Goal: Information Seeking & Learning: Learn about a topic

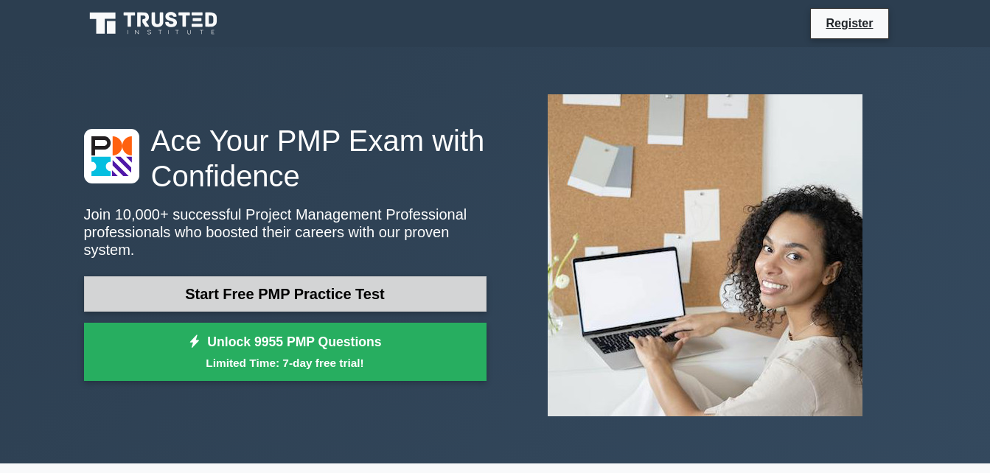
click at [451, 284] on link "Start Free PMP Practice Test" at bounding box center [285, 293] width 402 height 35
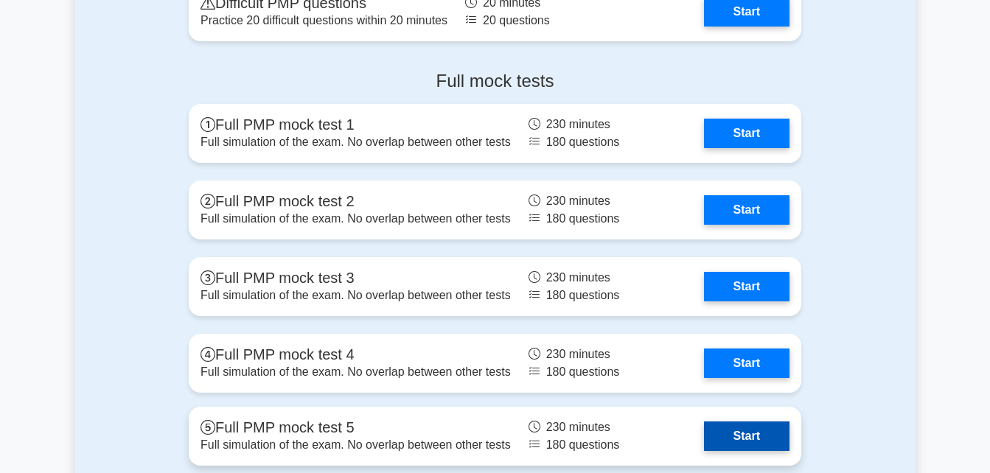
scroll to position [4257, 0]
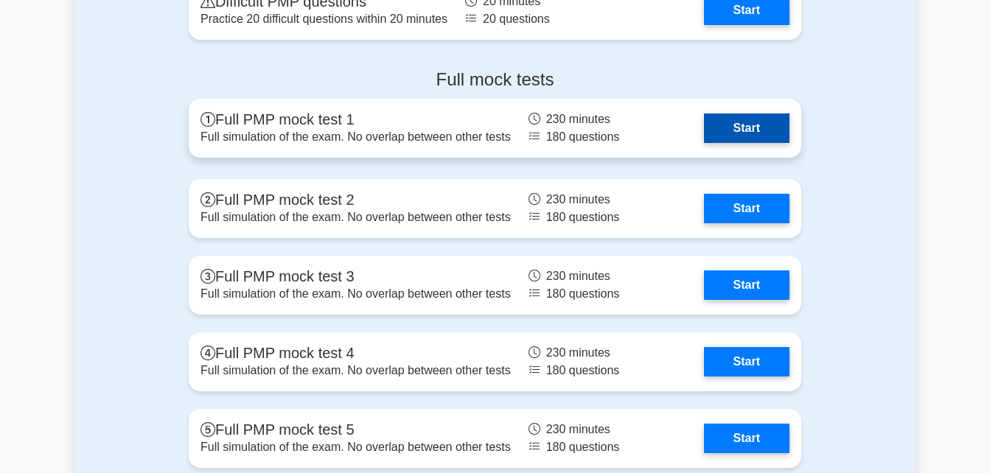
click at [727, 125] on link "Start" at bounding box center [747, 128] width 86 height 29
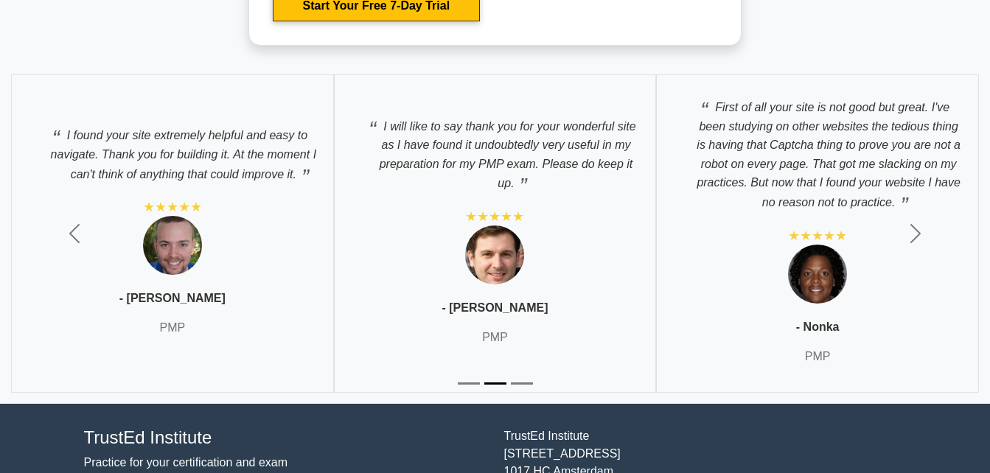
scroll to position [5225, 0]
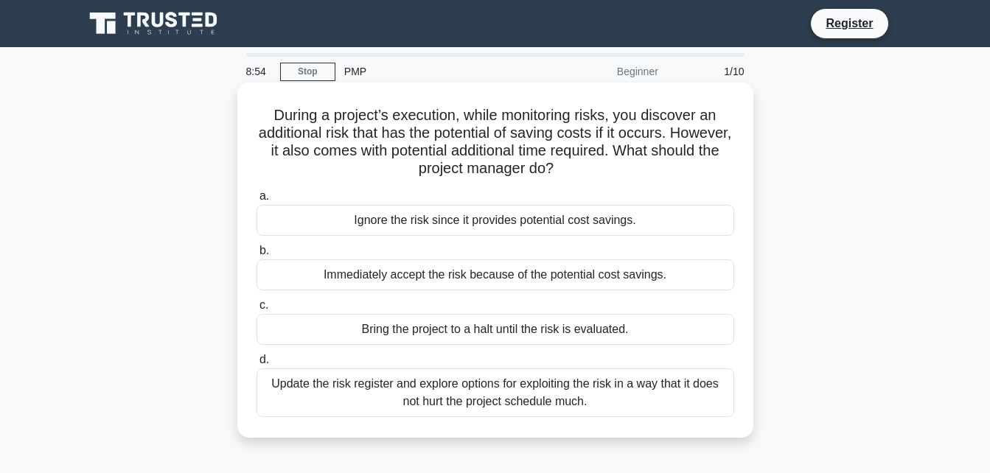
click at [437, 277] on div "Immediately accept the risk because of the potential cost savings." at bounding box center [496, 274] width 478 height 31
click at [257, 256] on input "b. Immediately accept the risk because of the potential cost savings." at bounding box center [257, 251] width 0 height 10
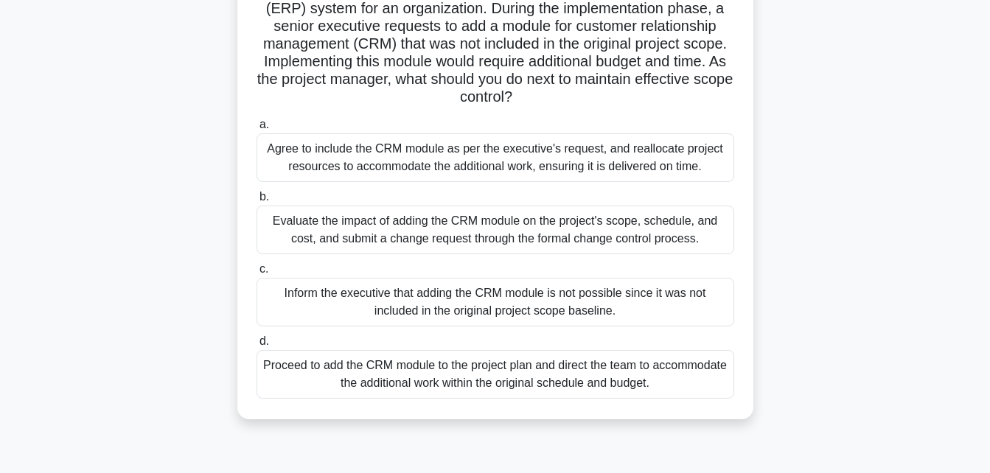
scroll to position [132, 0]
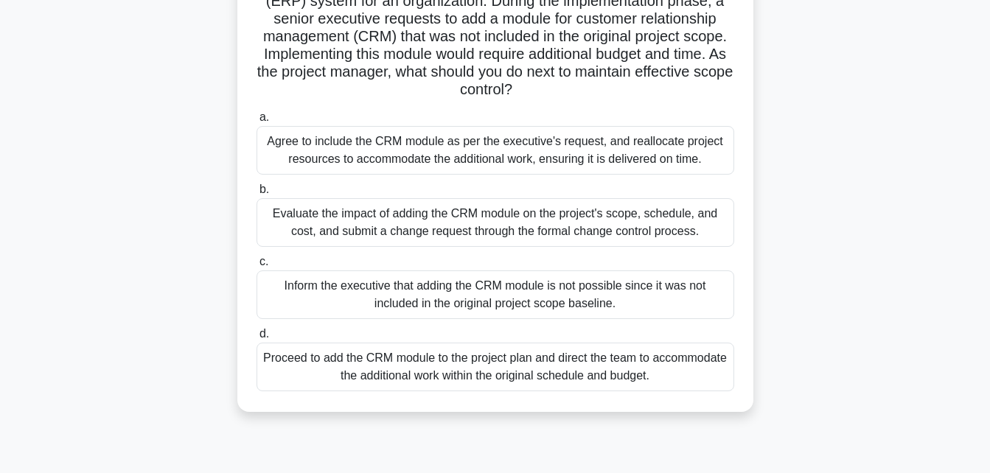
click at [471, 372] on div "Proceed to add the CRM module to the project plan and direct the team to accomm…" at bounding box center [496, 367] width 478 height 49
click at [257, 339] on input "d. Proceed to add the CRM module to the project plan and direct the team to acc…" at bounding box center [257, 334] width 0 height 10
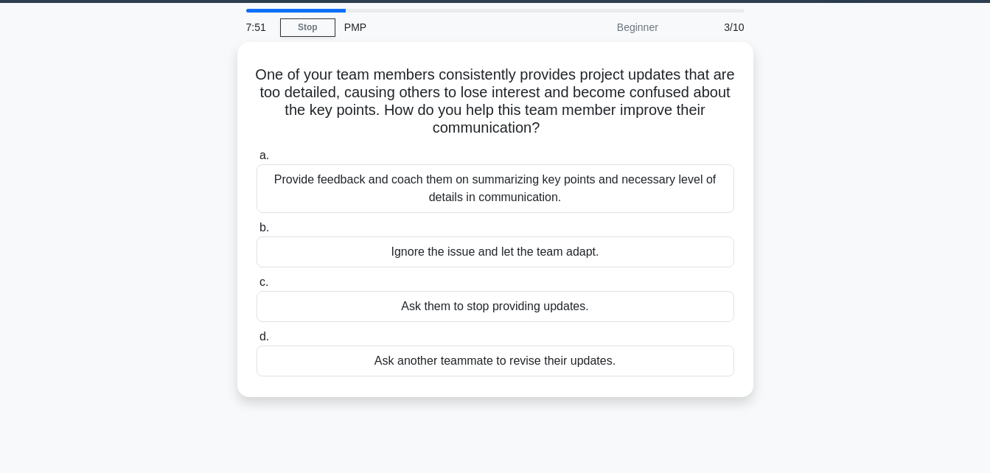
scroll to position [0, 0]
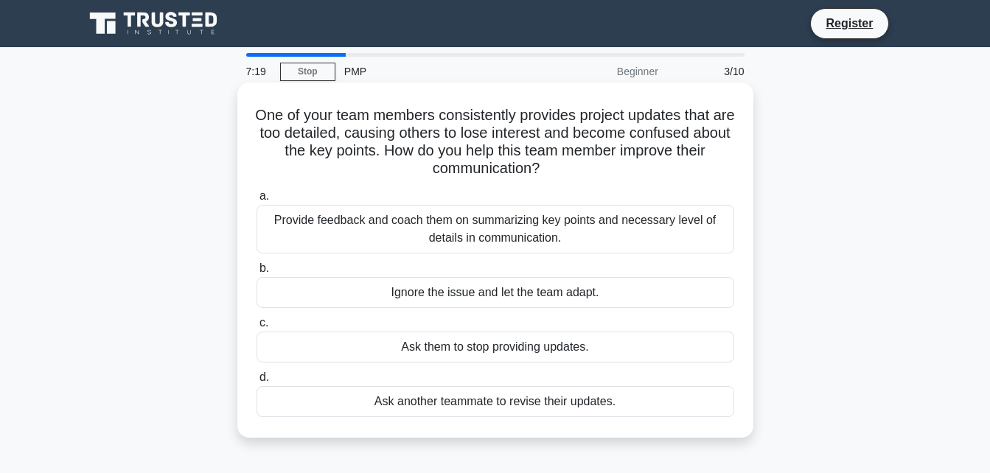
click at [455, 231] on div "Provide feedback and coach them on summarizing key points and necessary level o…" at bounding box center [496, 229] width 478 height 49
click at [257, 201] on input "a. Provide feedback and coach them on summarizing key points and necessary leve…" at bounding box center [257, 197] width 0 height 10
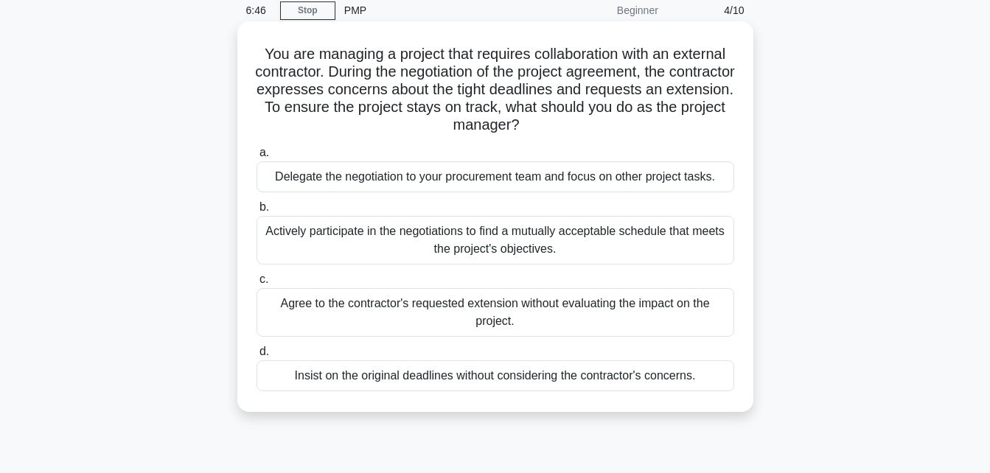
scroll to position [63, 0]
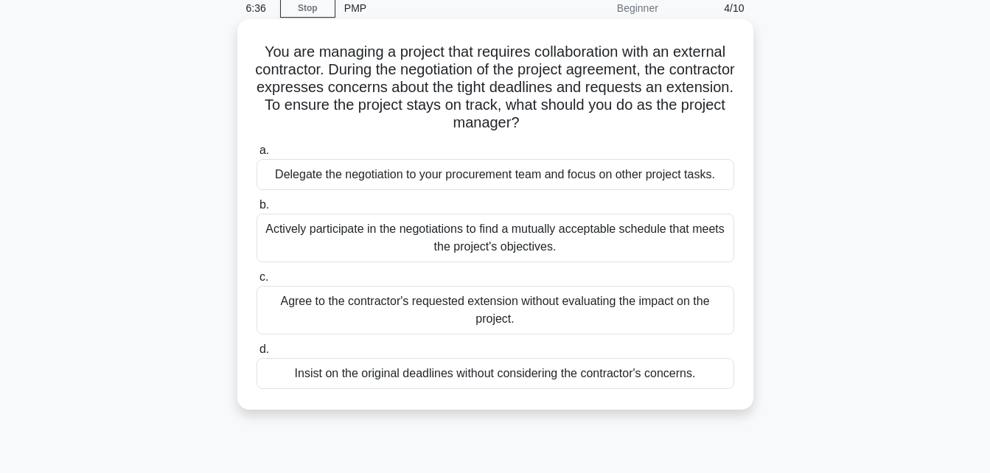
click at [587, 243] on div "Actively participate in the negotiations to find a mutually acceptable schedule…" at bounding box center [496, 238] width 478 height 49
click at [257, 210] on input "b. Actively participate in the negotiations to find a mutually acceptable sched…" at bounding box center [257, 205] width 0 height 10
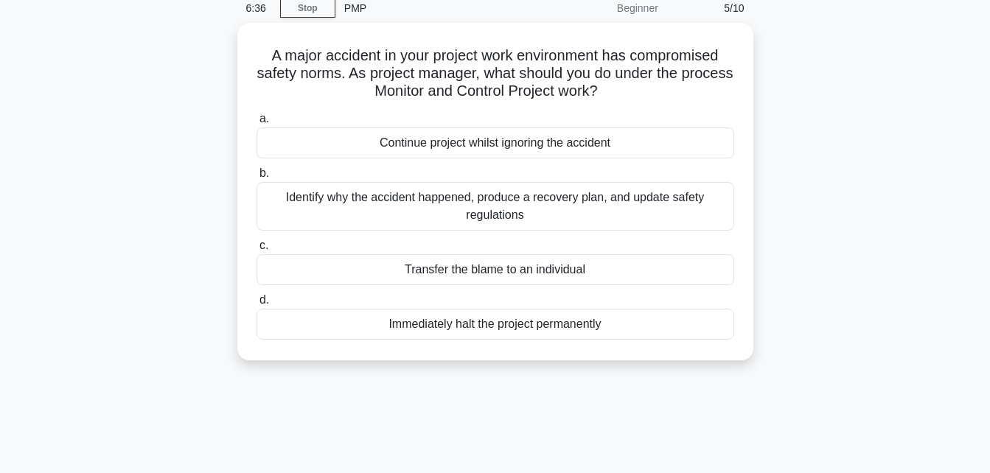
scroll to position [0, 0]
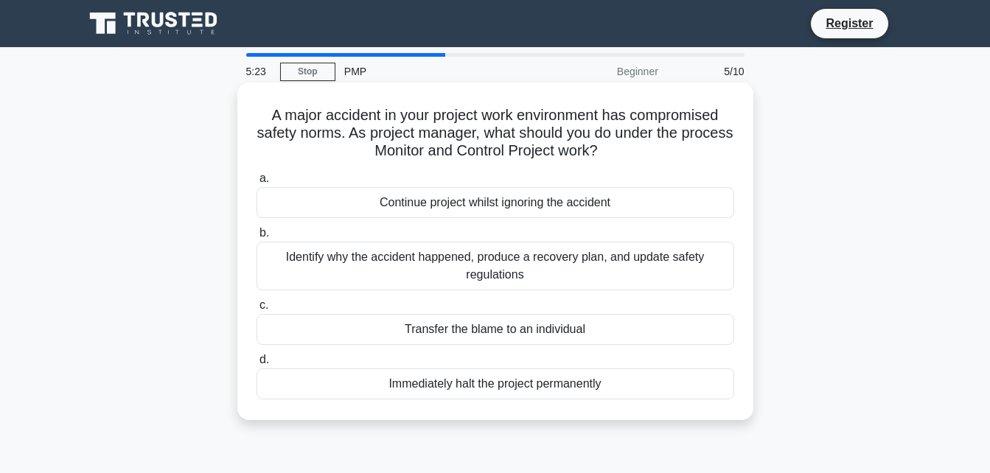
drag, startPoint x: 596, startPoint y: 229, endPoint x: 642, endPoint y: 259, distance: 55.4
click at [642, 259] on label "b. Identify why the accident happened, produce a recovery plan, and update safe…" at bounding box center [496, 257] width 478 height 66
click at [641, 265] on div "Identify why the accident happened, produce a recovery plan, and update safety …" at bounding box center [496, 266] width 478 height 49
click at [257, 238] on input "b. Identify why the accident happened, produce a recovery plan, and update safe…" at bounding box center [257, 234] width 0 height 10
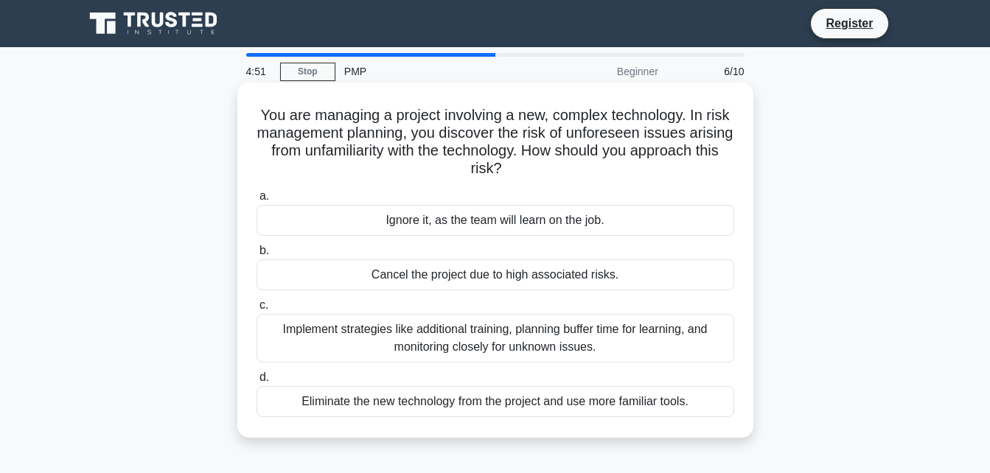
click at [648, 397] on div "Eliminate the new technology from the project and use more familiar tools." at bounding box center [496, 401] width 478 height 31
click at [257, 383] on input "d. Eliminate the new technology from the project and use more familiar tools." at bounding box center [257, 378] width 0 height 10
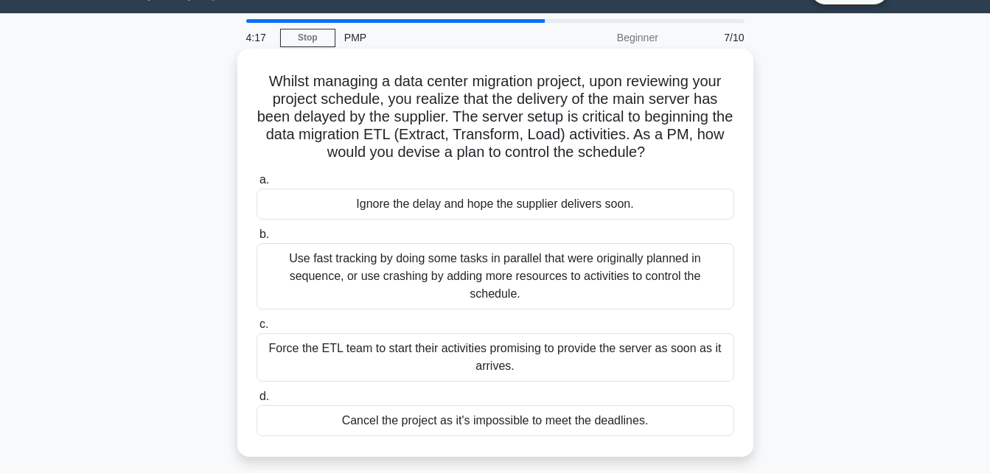
scroll to position [51, 0]
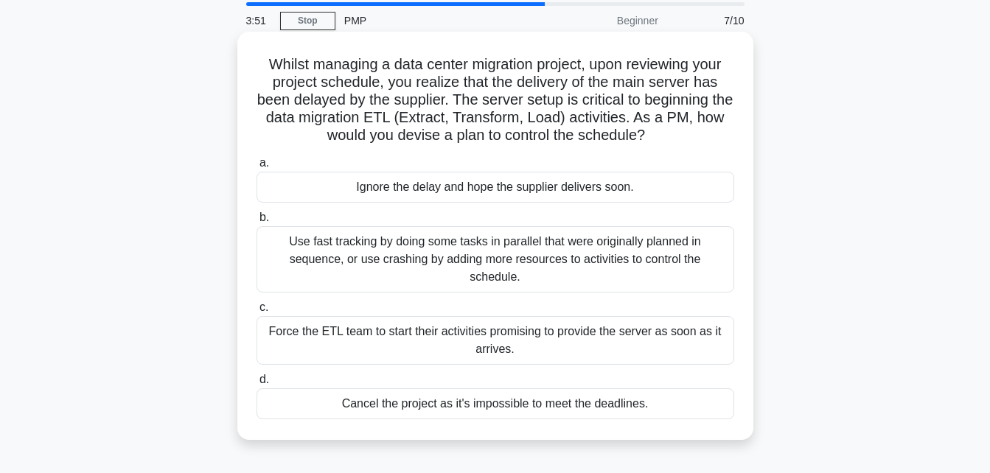
click at [624, 248] on div "Use fast tracking by doing some tasks in parallel that were originally planned …" at bounding box center [496, 259] width 478 height 66
click at [257, 223] on input "b. Use fast tracking by doing some tasks in parallel that were originally plann…" at bounding box center [257, 218] width 0 height 10
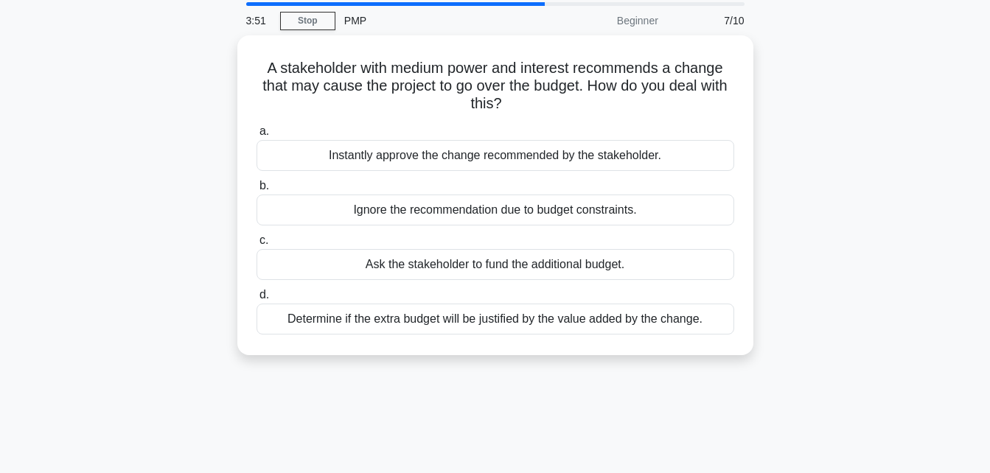
scroll to position [0, 0]
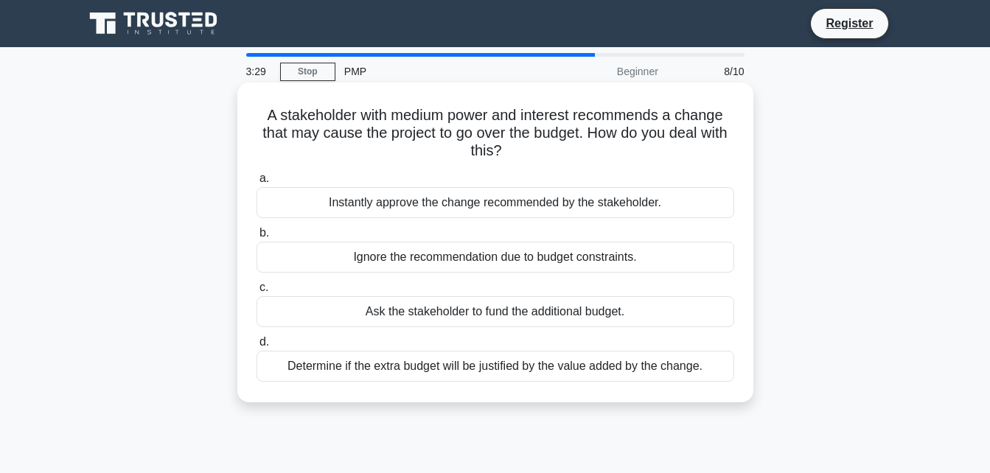
click at [649, 369] on div "Determine if the extra budget will be justified by the value added by the chang…" at bounding box center [496, 366] width 478 height 31
click at [257, 347] on input "d. Determine if the extra budget will be justified by the value added by the ch…" at bounding box center [257, 343] width 0 height 10
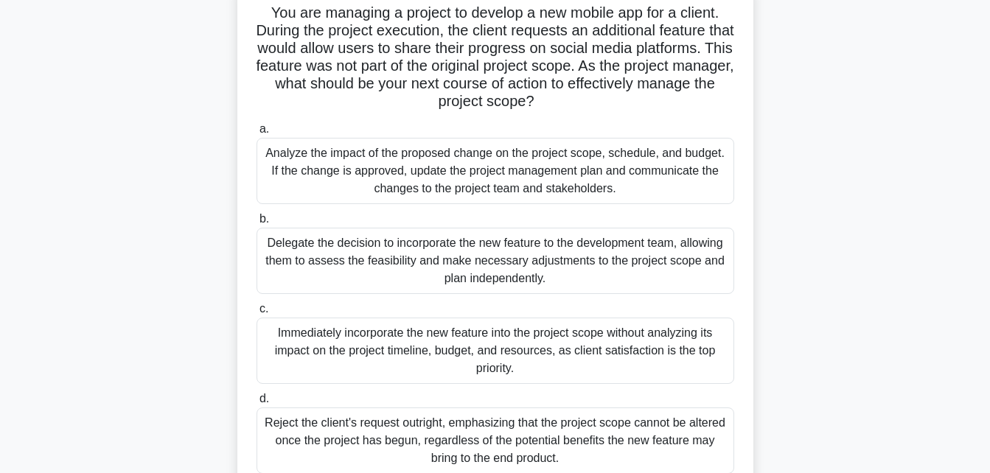
scroll to position [102, 0]
click at [574, 164] on div "Analyze the impact of the proposed change on the project scope, schedule, and b…" at bounding box center [496, 172] width 478 height 66
click at [257, 135] on input "a. Analyze the impact of the proposed change on the project scope, schedule, an…" at bounding box center [257, 130] width 0 height 10
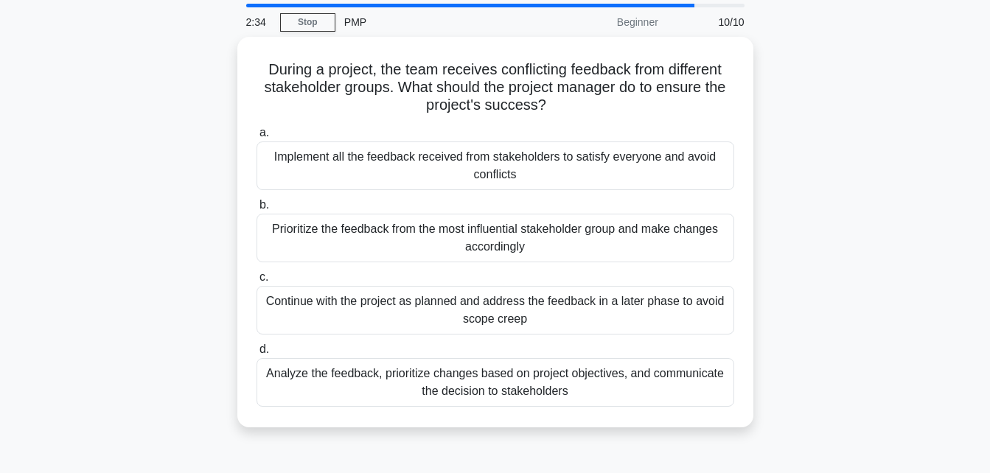
scroll to position [0, 0]
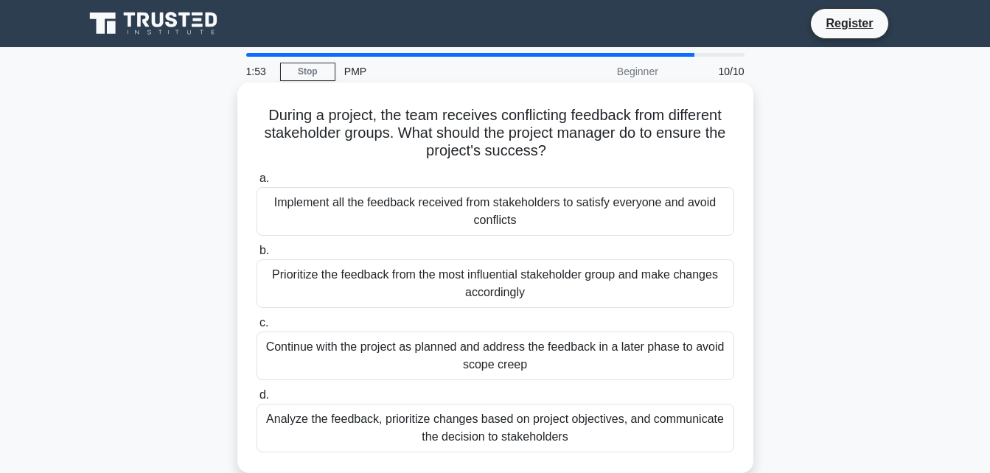
click at [558, 425] on div "Analyze the feedback, prioritize changes based on project objectives, and commu…" at bounding box center [496, 428] width 478 height 49
click at [257, 400] on input "d. Analyze the feedback, prioritize changes based on project objectives, and co…" at bounding box center [257, 396] width 0 height 10
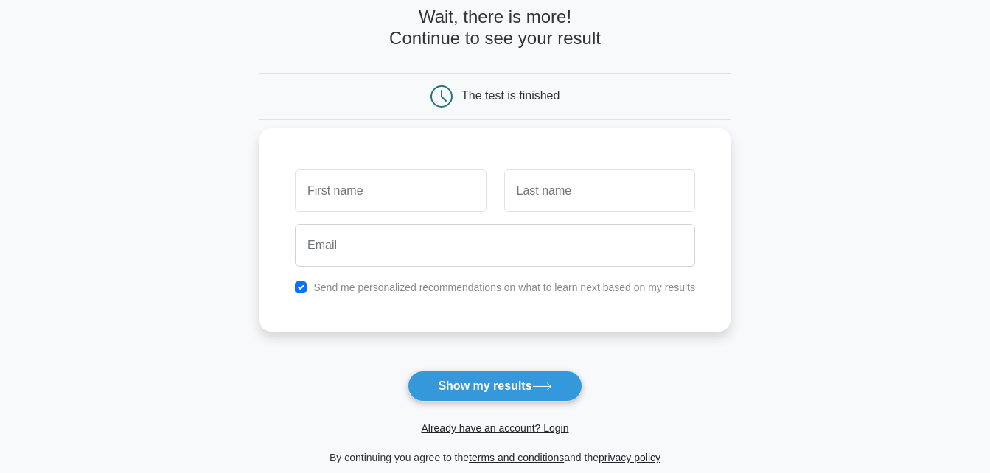
scroll to position [78, 0]
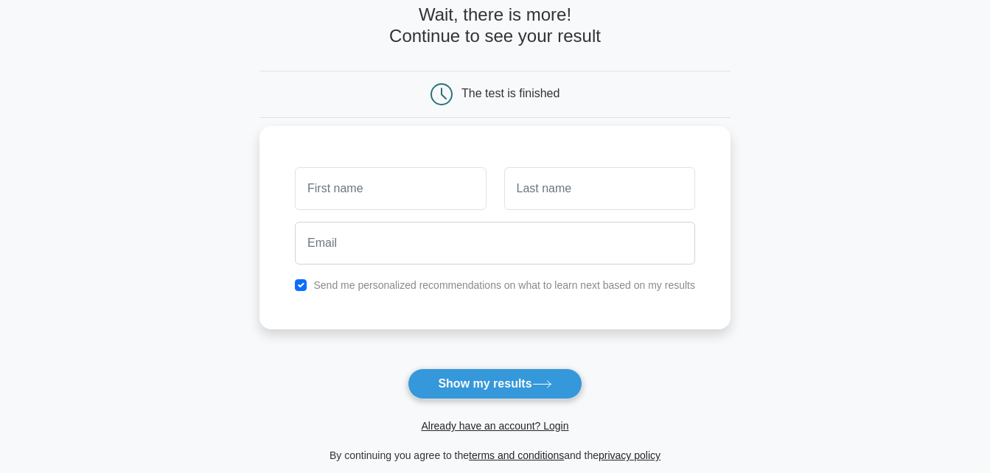
click at [444, 192] on input "text" at bounding box center [390, 188] width 191 height 43
type input "Koketso"
type input "Shito"
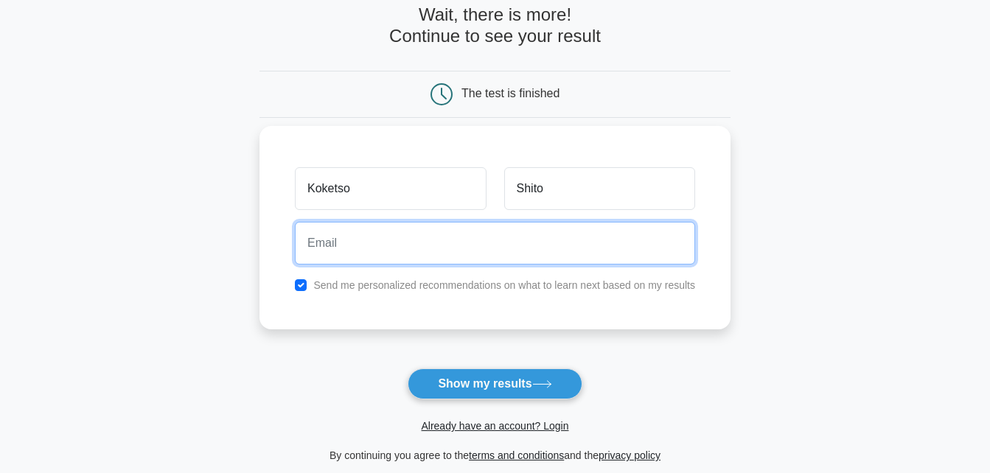
type input "koketsoshito123@gmail.com"
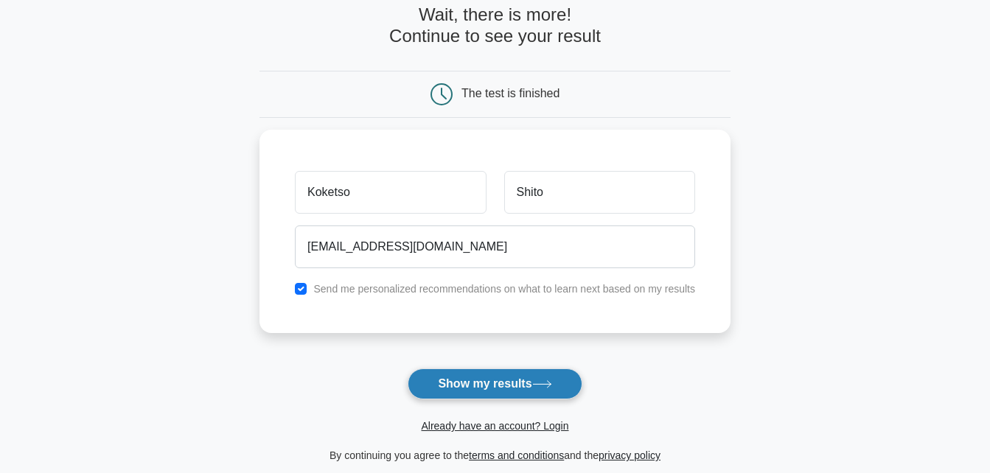
click at [467, 386] on button "Show my results" at bounding box center [495, 384] width 174 height 31
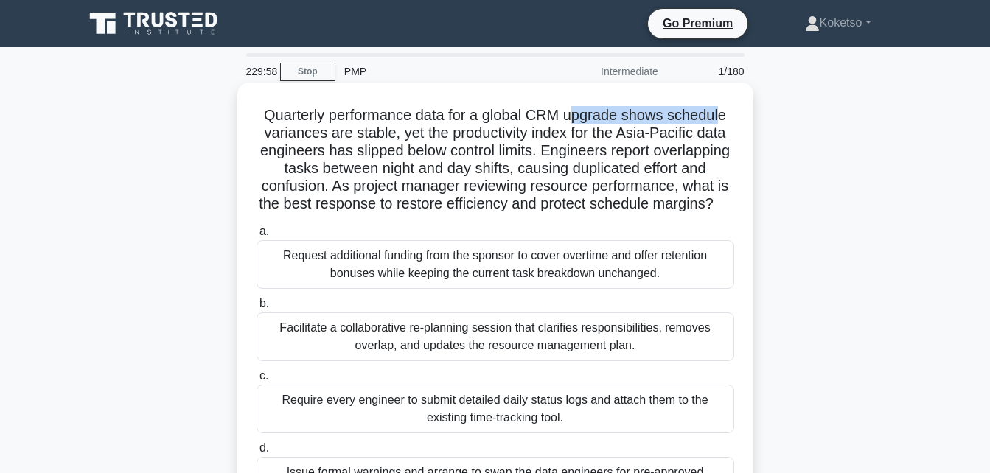
drag, startPoint x: 0, startPoint y: 0, endPoint x: 520, endPoint y: 153, distance: 542.5
click at [520, 153] on h5 "Quarterly performance data for a global CRM upgrade shows schedule variances ar…" at bounding box center [495, 160] width 481 height 108
